Goal: Task Accomplishment & Management: Manage account settings

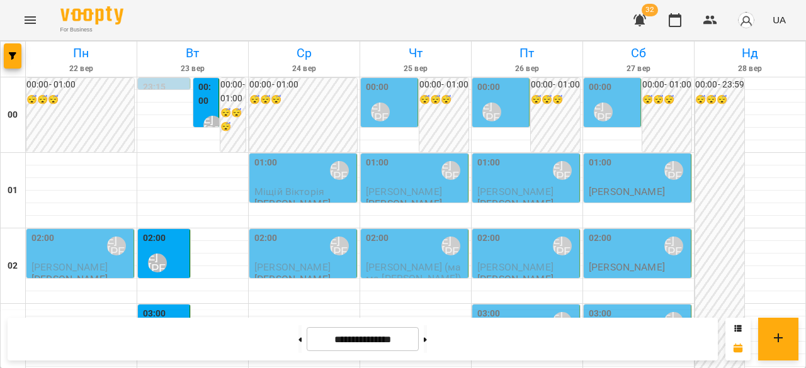
scroll to position [315, 0]
click at [298, 334] on button at bounding box center [299, 340] width 3 height 28
type input "**********"
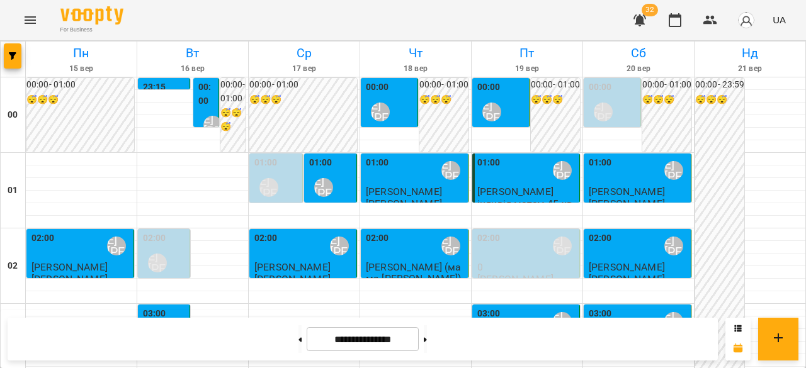
scroll to position [756, 0]
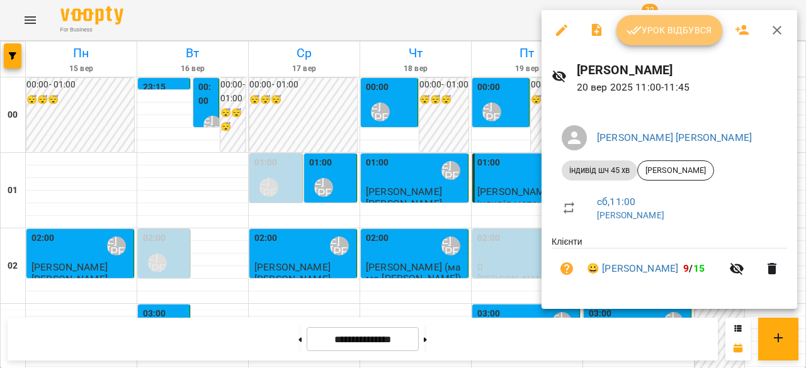
click at [653, 31] on span "Урок відбувся" at bounding box center [670, 30] width 86 height 15
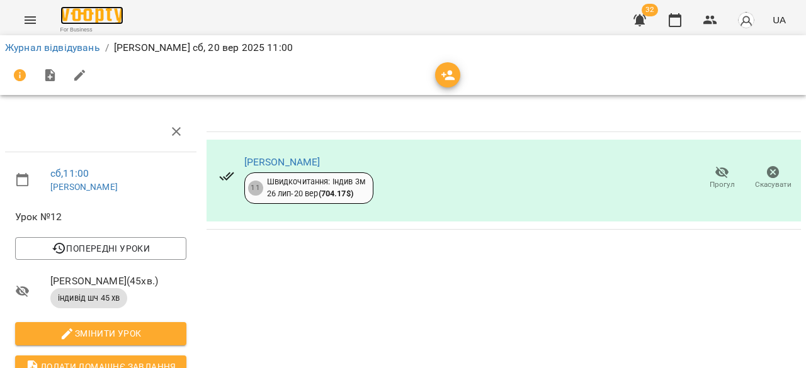
click at [71, 12] on img at bounding box center [91, 15] width 63 height 18
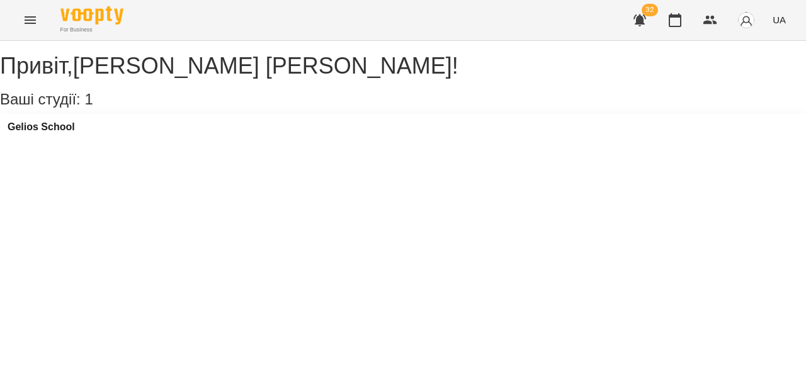
click at [38, 16] on button "Menu" at bounding box center [30, 20] width 30 height 30
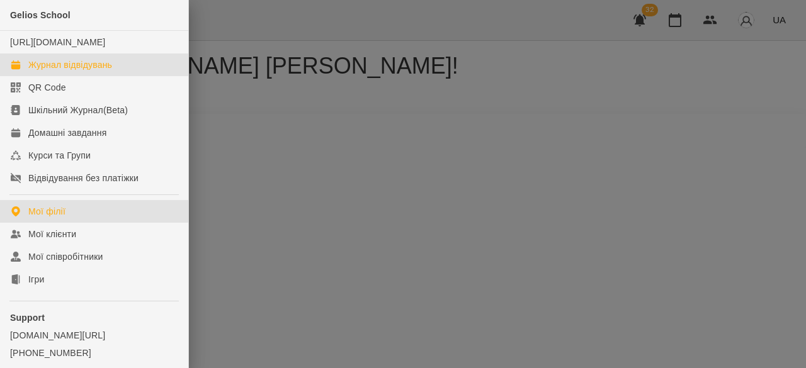
click at [42, 76] on link "Журнал відвідувань" at bounding box center [94, 65] width 188 height 23
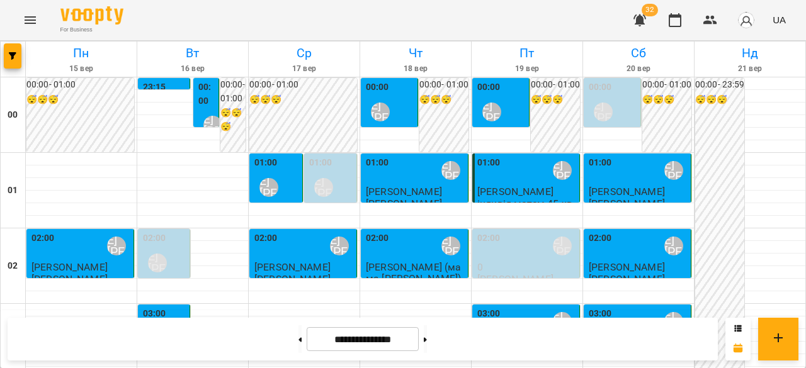
scroll to position [1201, 0]
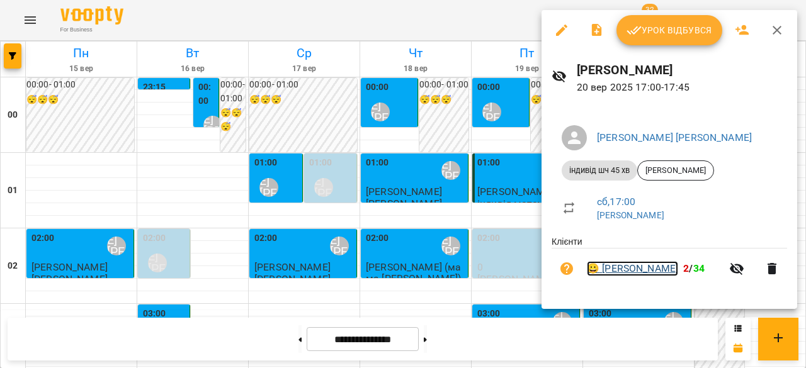
click at [620, 272] on link "😀 [PERSON_NAME]" at bounding box center [632, 268] width 91 height 15
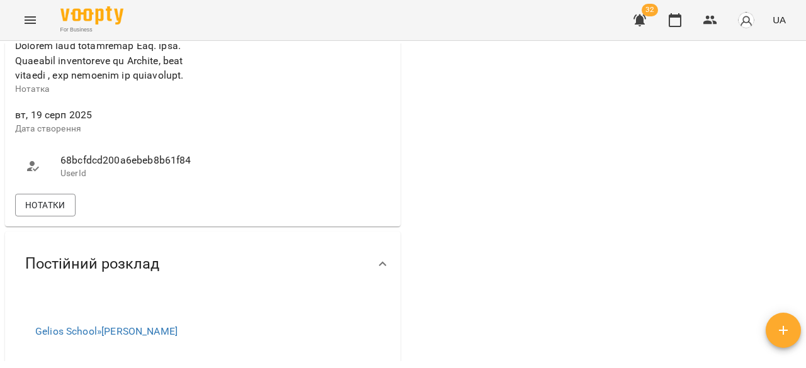
scroll to position [1071, 0]
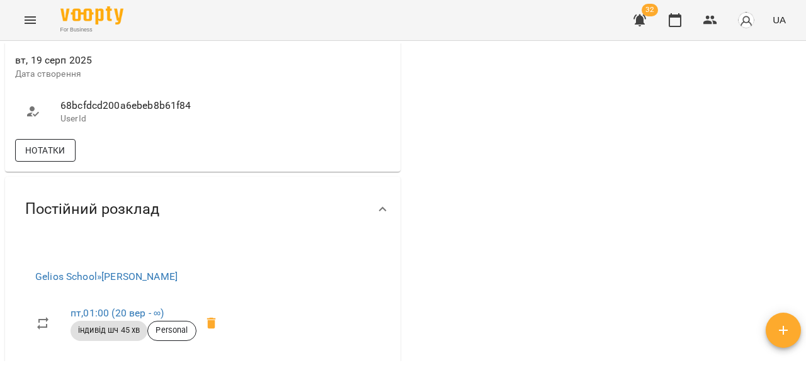
click at [50, 158] on span "Нотатки" at bounding box center [45, 150] width 40 height 15
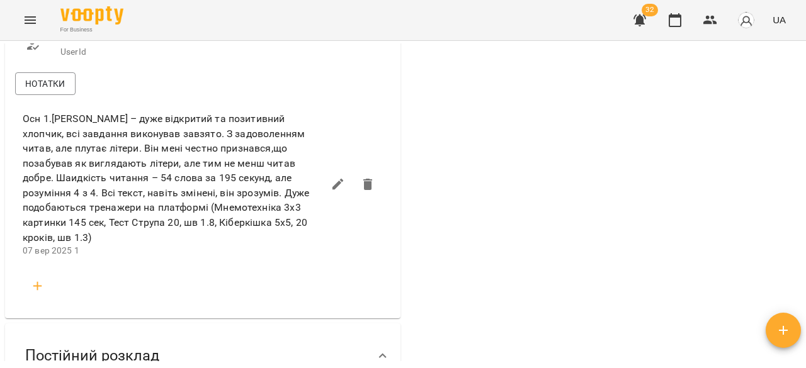
scroll to position [1134, 0]
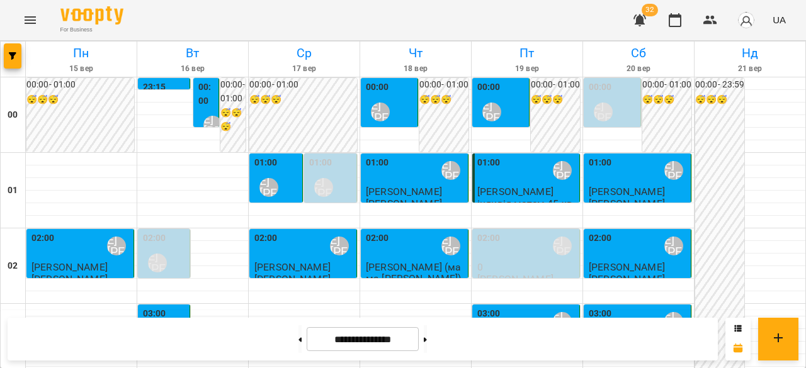
scroll to position [1259, 0]
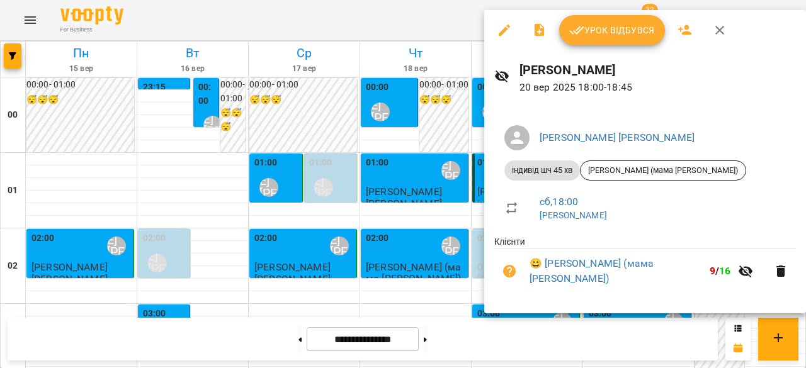
click at [400, 192] on div at bounding box center [403, 184] width 806 height 368
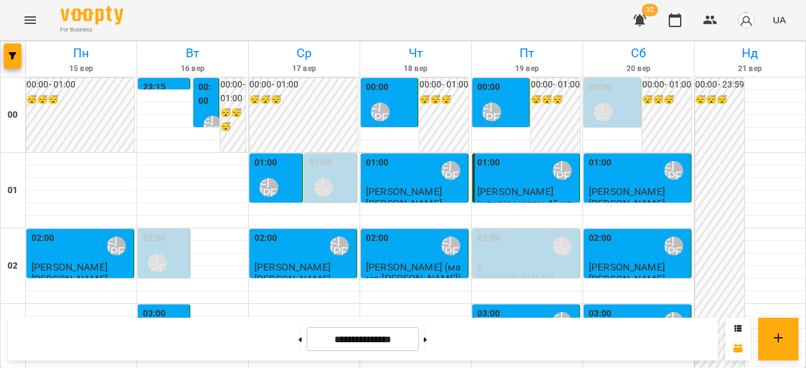
scroll to position [1322, 0]
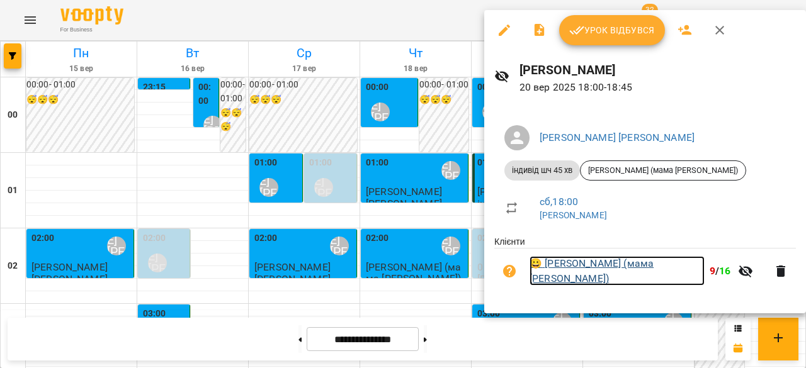
click at [639, 271] on link "😀 [PERSON_NAME] (мама [PERSON_NAME])" at bounding box center [617, 271] width 175 height 30
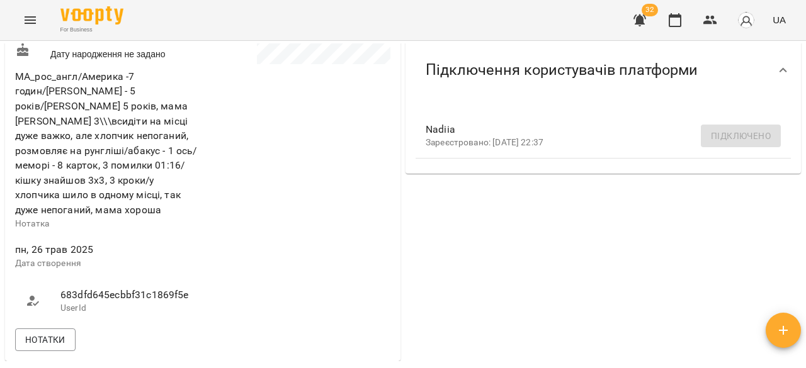
scroll to position [378, 0]
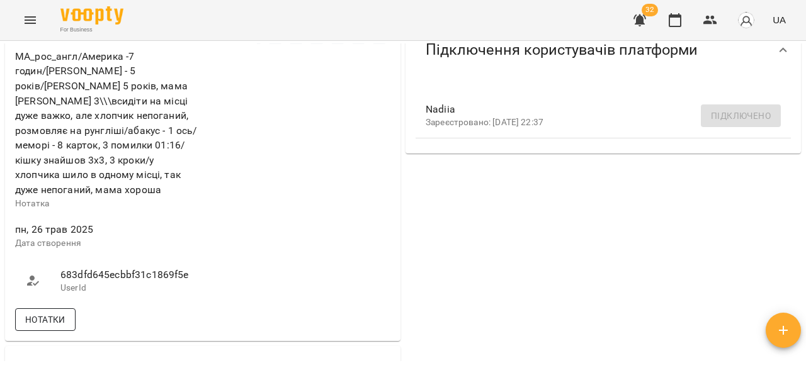
click at [48, 312] on span "Нотатки" at bounding box center [45, 319] width 40 height 15
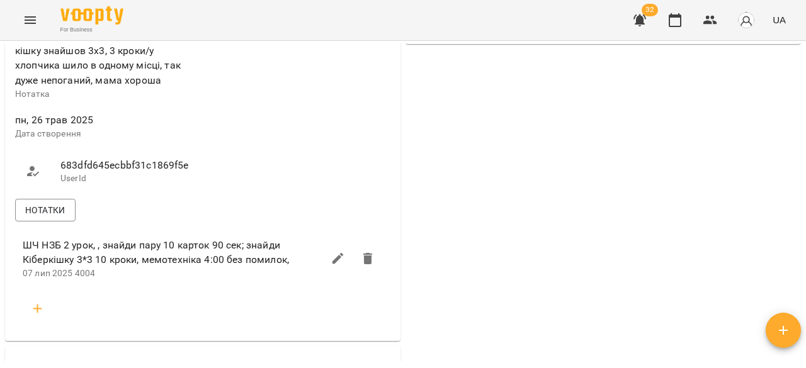
scroll to position [504, 0]
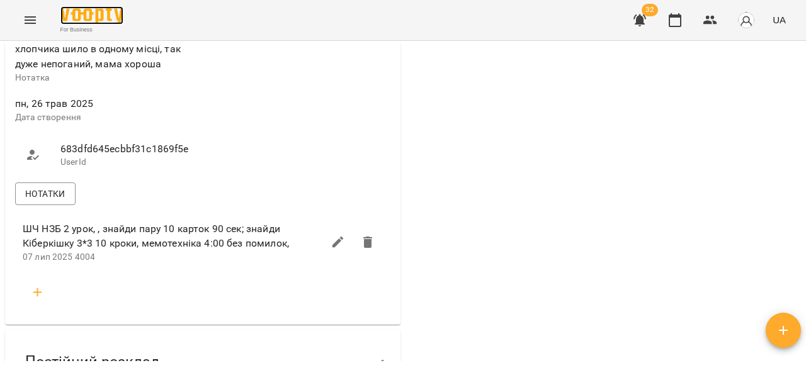
click at [82, 11] on img at bounding box center [91, 15] width 63 height 18
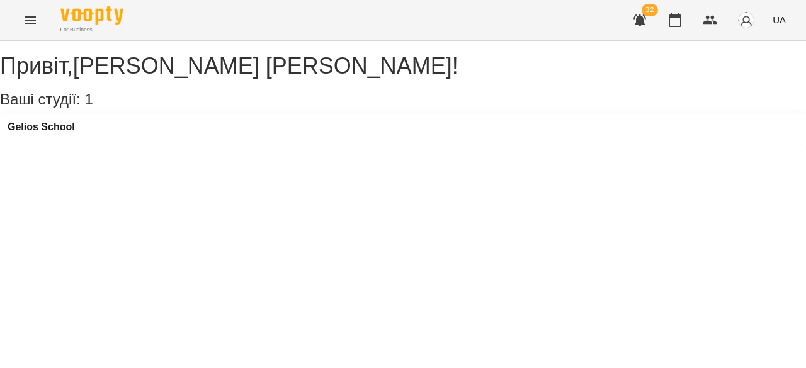
click at [26, 14] on icon "Menu" at bounding box center [30, 20] width 15 height 15
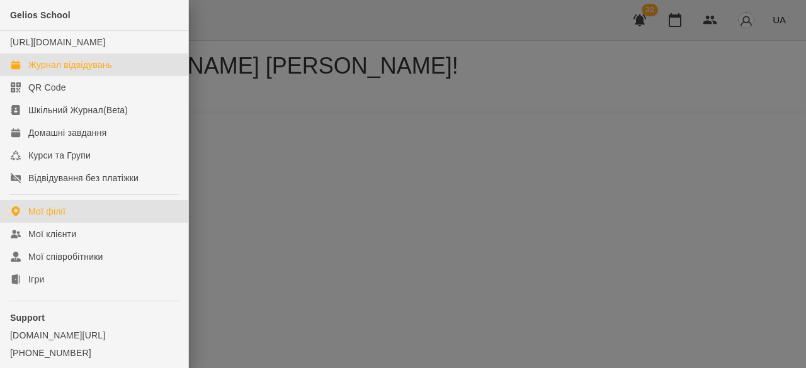
click at [79, 71] on div "Журнал відвідувань" at bounding box center [70, 65] width 84 height 13
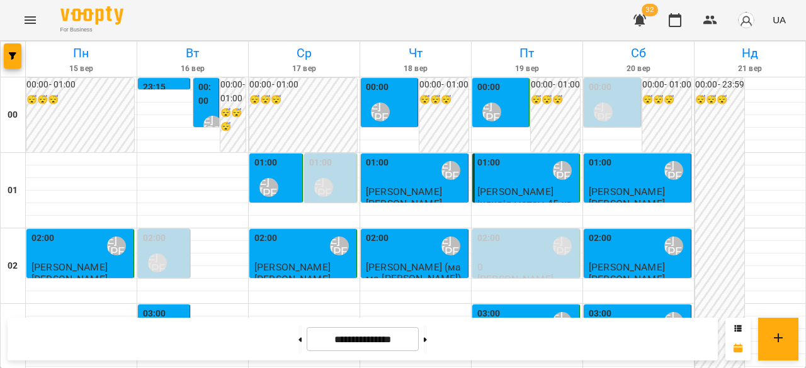
scroll to position [1322, 0]
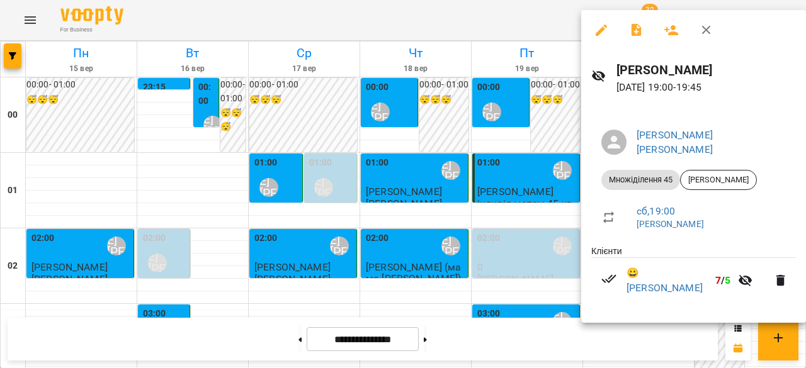
click at [492, 143] on div at bounding box center [403, 184] width 806 height 368
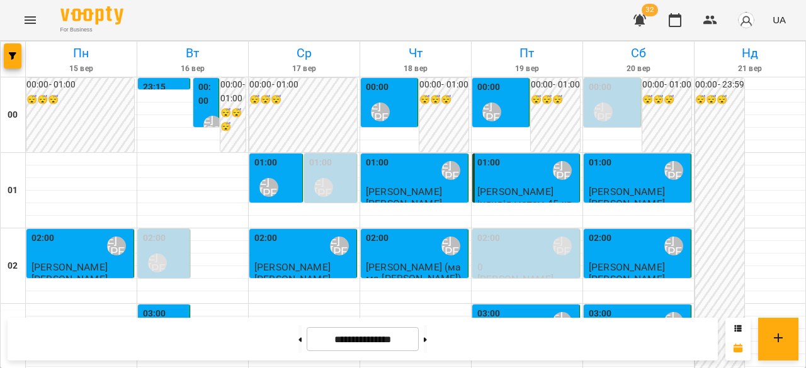
scroll to position [1389, 0]
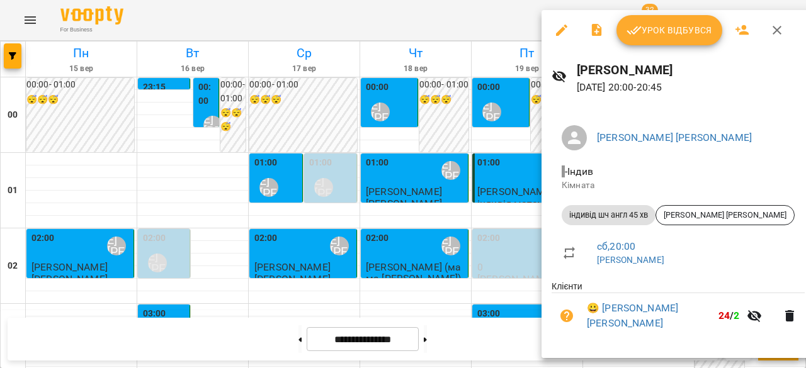
click at [446, 104] on div at bounding box center [403, 184] width 806 height 368
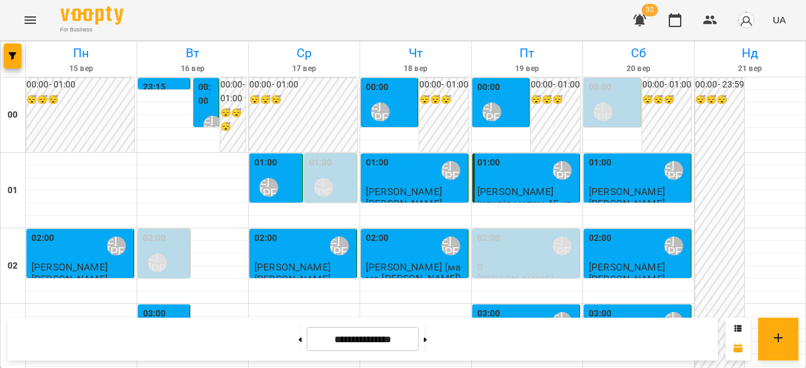
scroll to position [1137, 0]
